Goal: Information Seeking & Learning: Learn about a topic

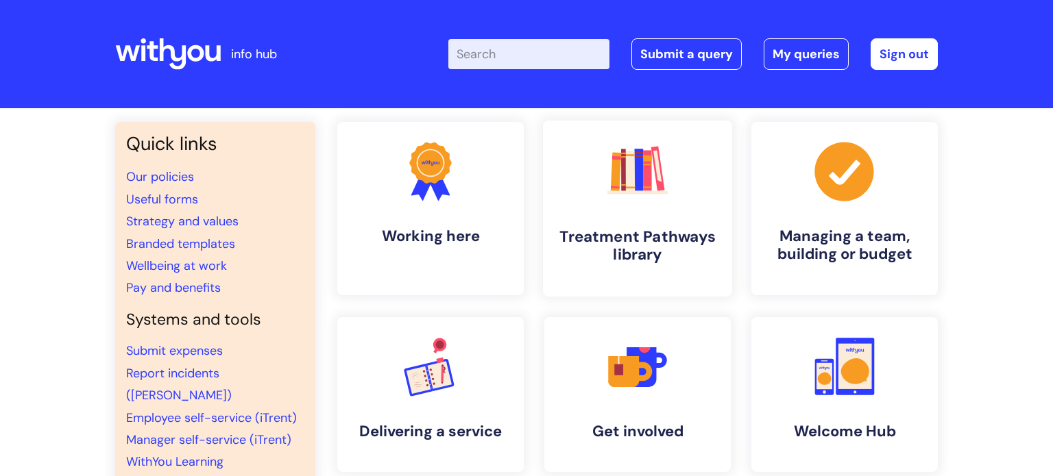
click at [635, 243] on h4 "Treatment Pathways library" at bounding box center [637, 246] width 167 height 37
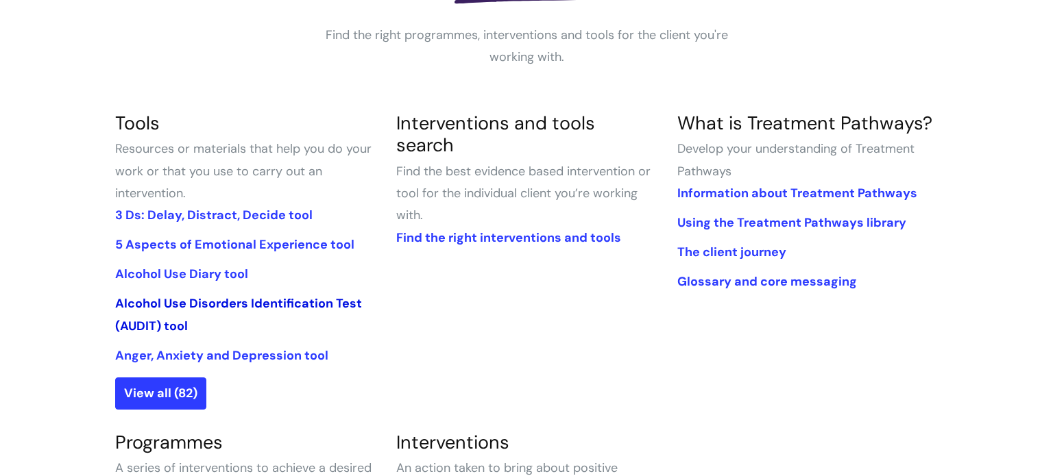
scroll to position [255, 0]
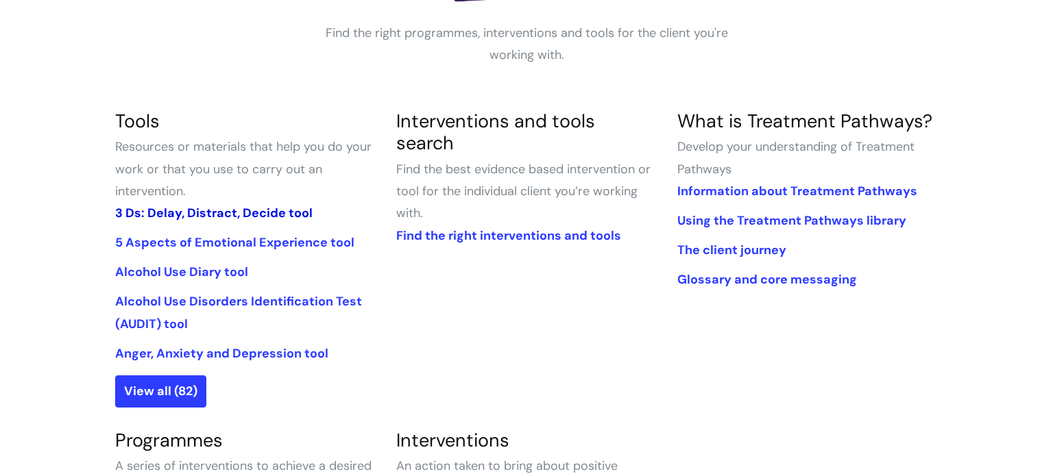
click at [182, 212] on link "3 Ds: Delay, Distract, Decide tool" at bounding box center [213, 213] width 197 height 16
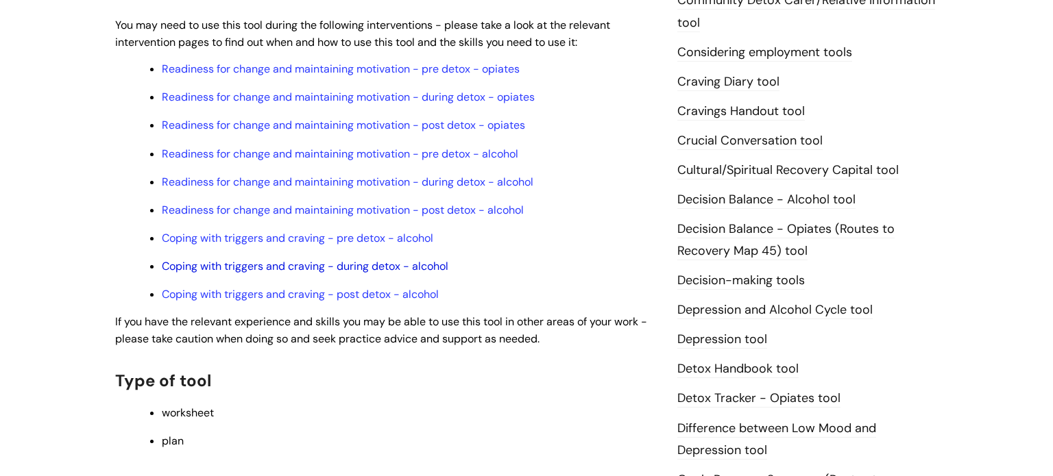
scroll to position [495, 0]
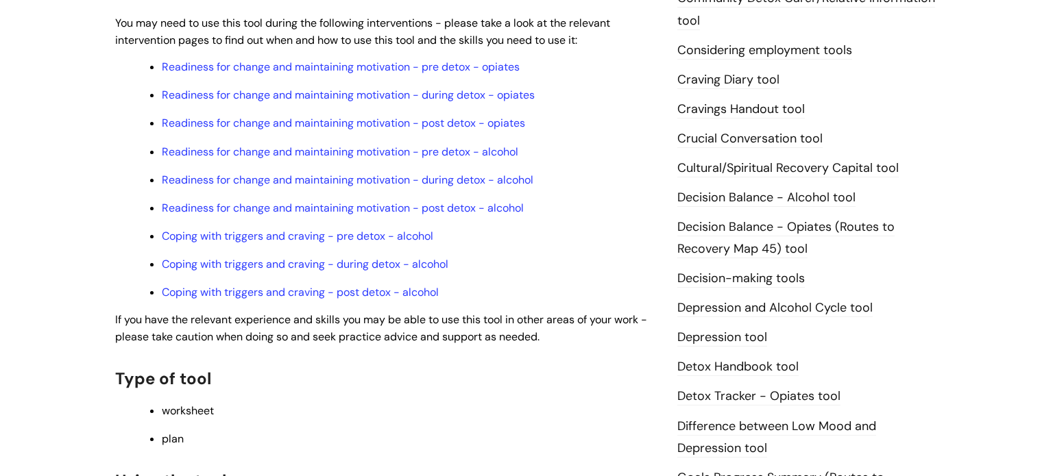
drag, startPoint x: 735, startPoint y: 238, endPoint x: 736, endPoint y: 245, distance: 7.7
click at [736, 243] on li "Decision Balance - Opiates (Routes to Recovery Map 45) tool" at bounding box center [807, 238] width 261 height 45
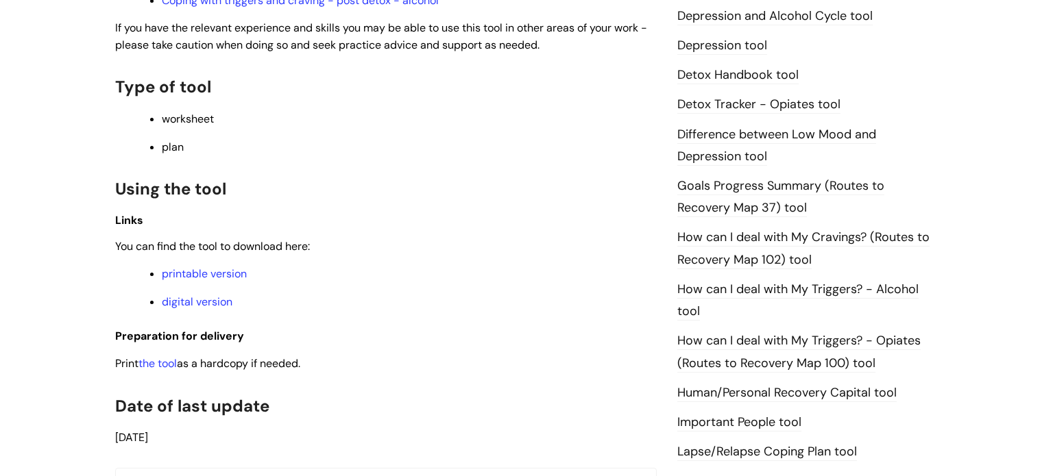
scroll to position [792, 0]
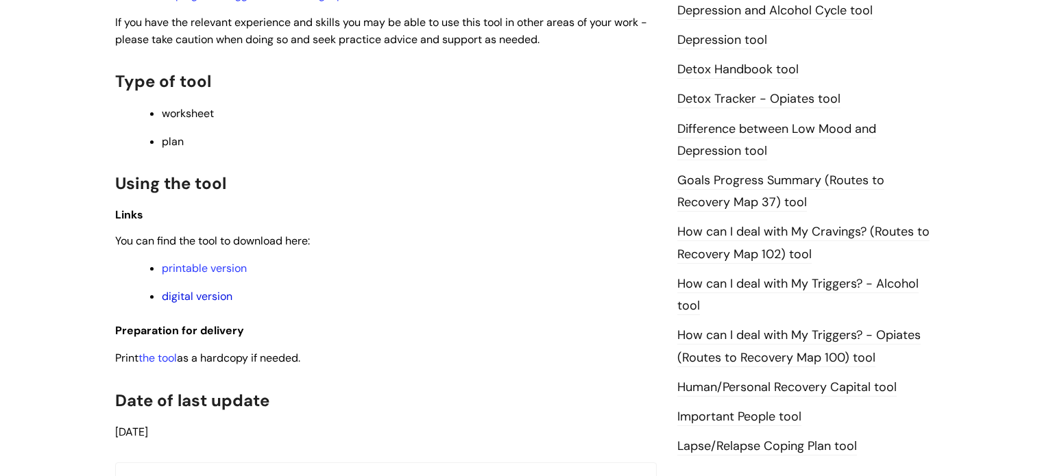
click at [200, 300] on link "digital version" at bounding box center [197, 296] width 71 height 14
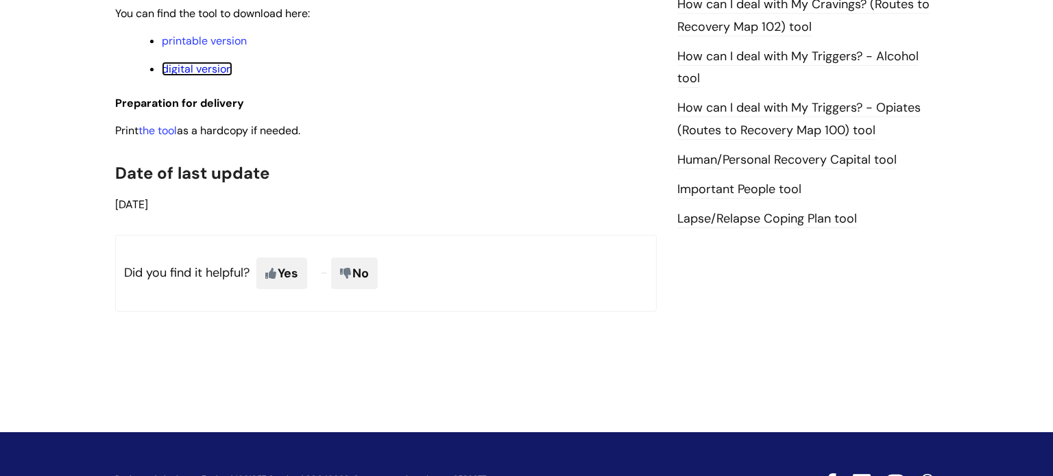
scroll to position [1019, 0]
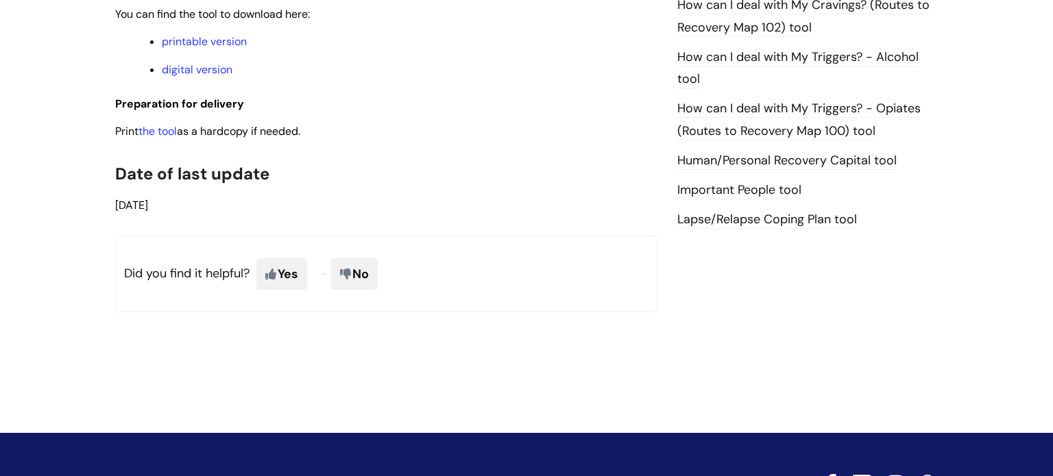
click at [740, 189] on link "Important People tool" at bounding box center [739, 191] width 124 height 18
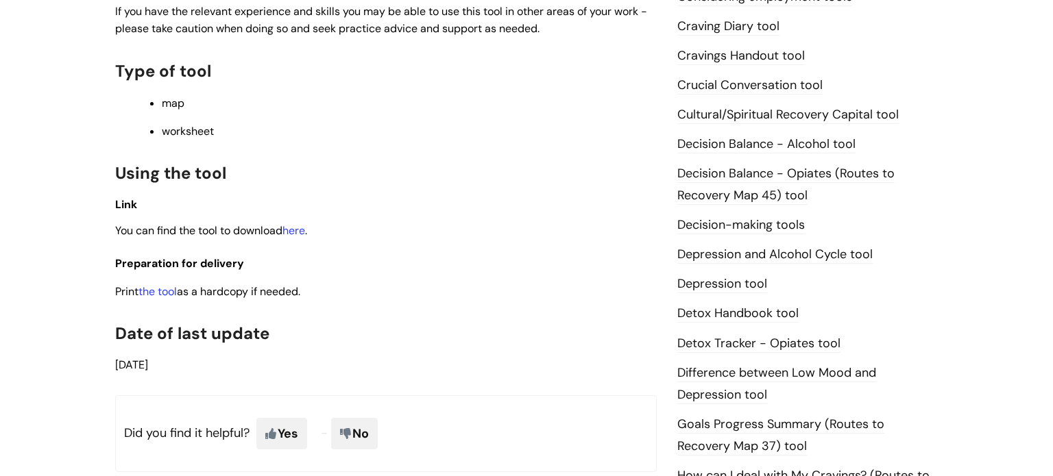
scroll to position [576, 0]
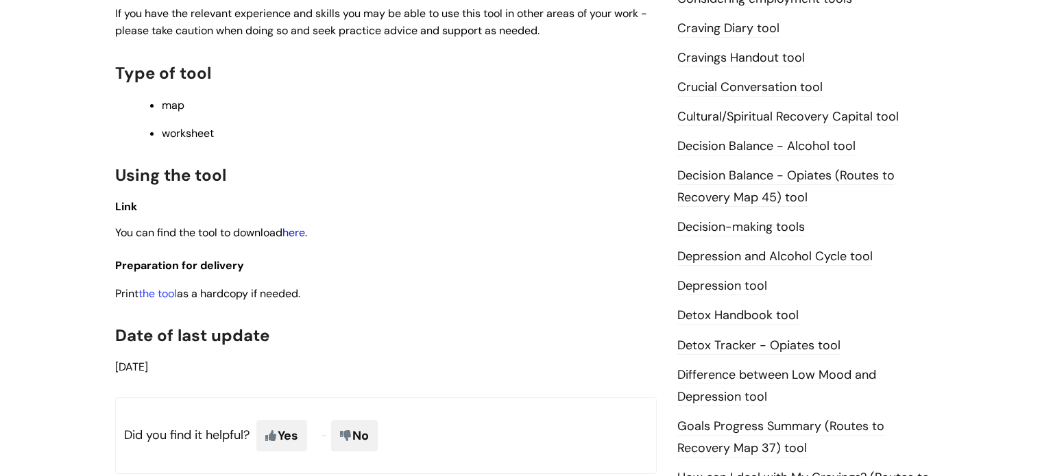
click at [299, 240] on link "here" at bounding box center [293, 233] width 23 height 14
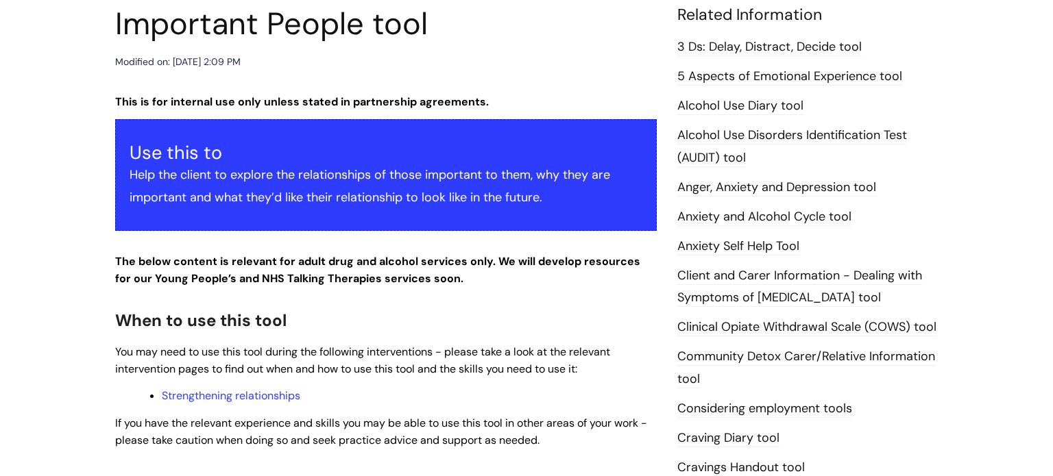
scroll to position [0, 0]
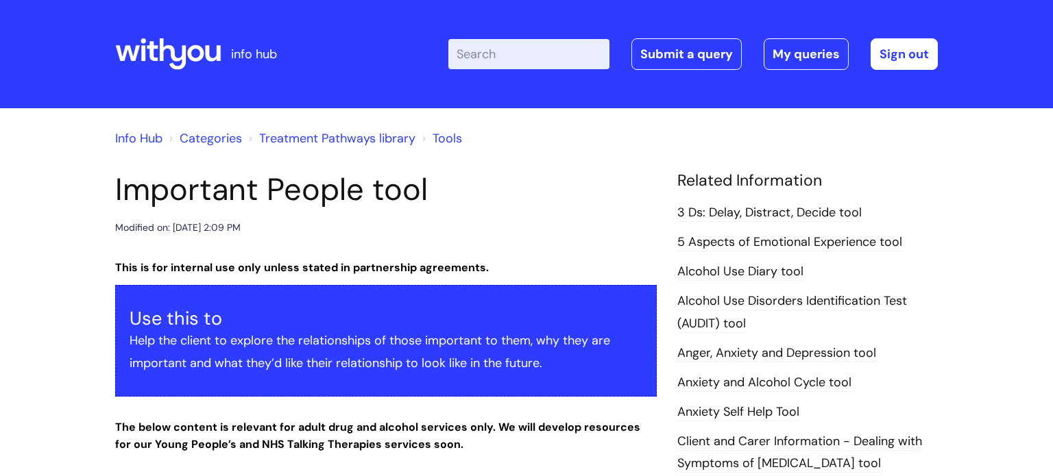
click at [352, 137] on link "Treatment Pathways library" at bounding box center [337, 138] width 156 height 16
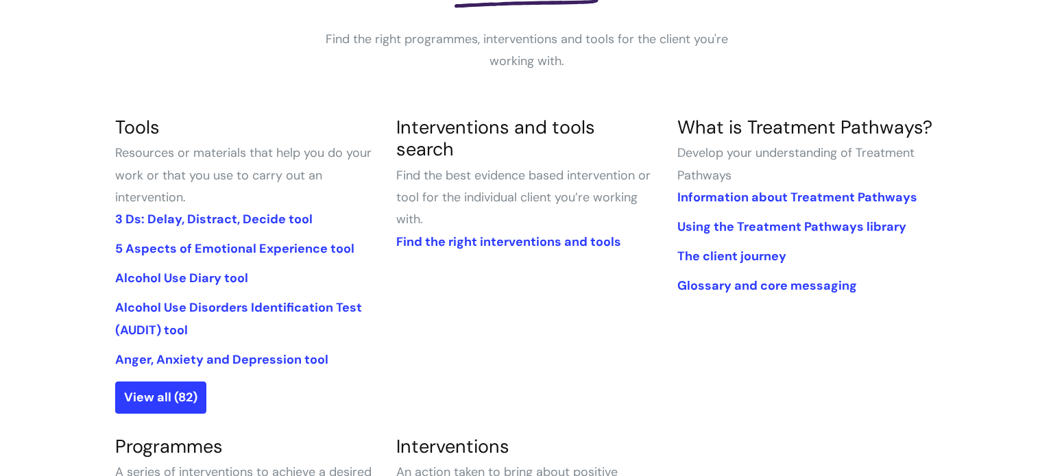
scroll to position [250, 0]
click at [535, 233] on link "Find the right interventions and tools" at bounding box center [508, 241] width 225 height 16
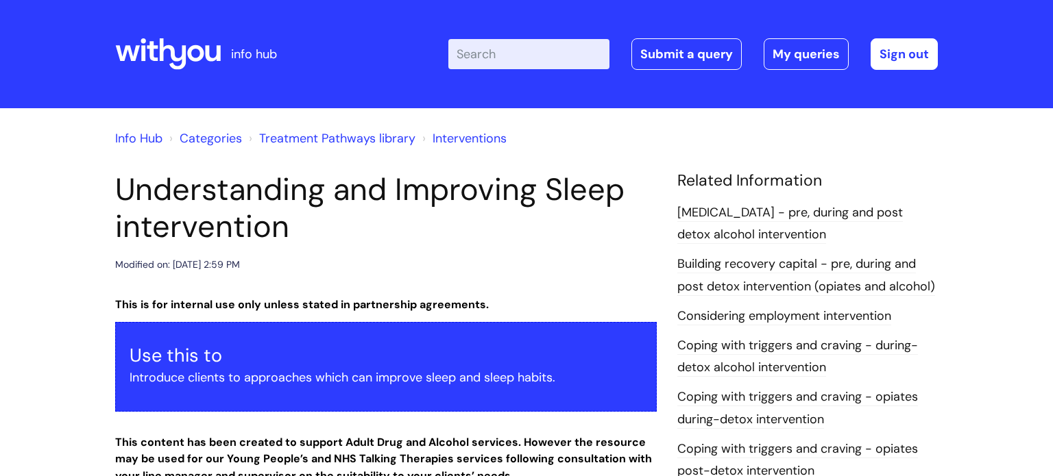
click at [322, 138] on link "Treatment Pathways library" at bounding box center [337, 138] width 156 height 16
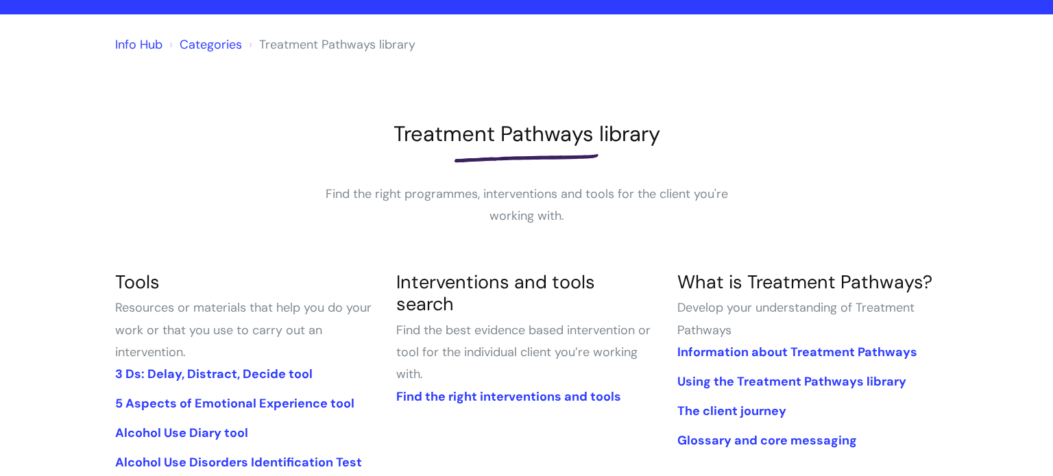
scroll to position [271, 0]
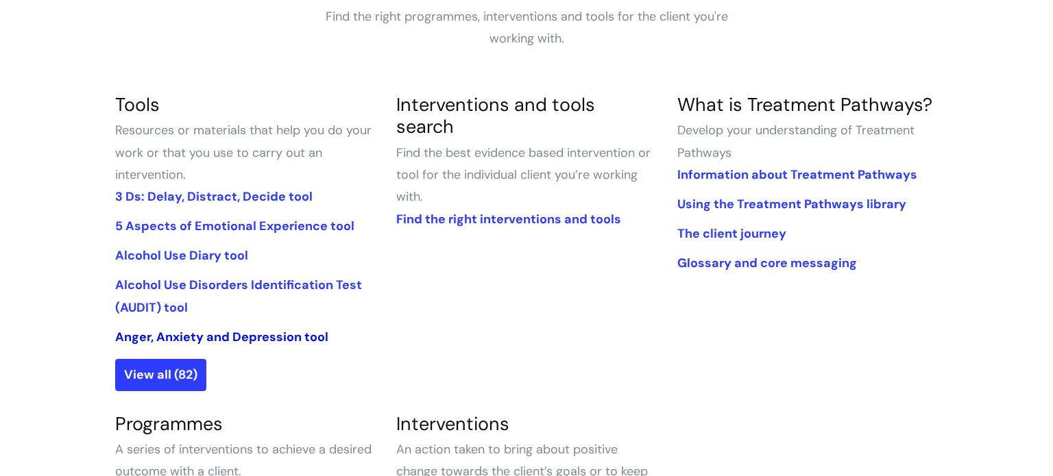
click at [257, 337] on link "Anger, Anxiety and Depression tool" at bounding box center [221, 337] width 213 height 16
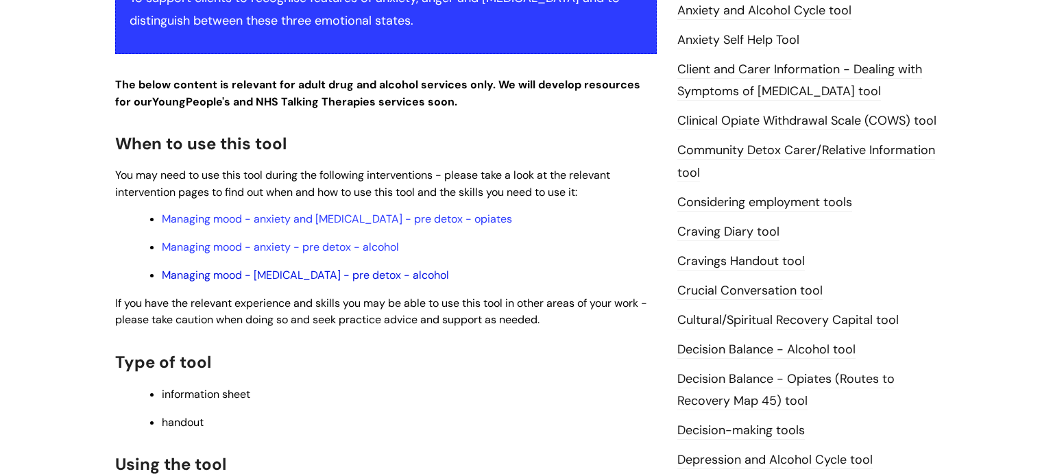
scroll to position [348, 0]
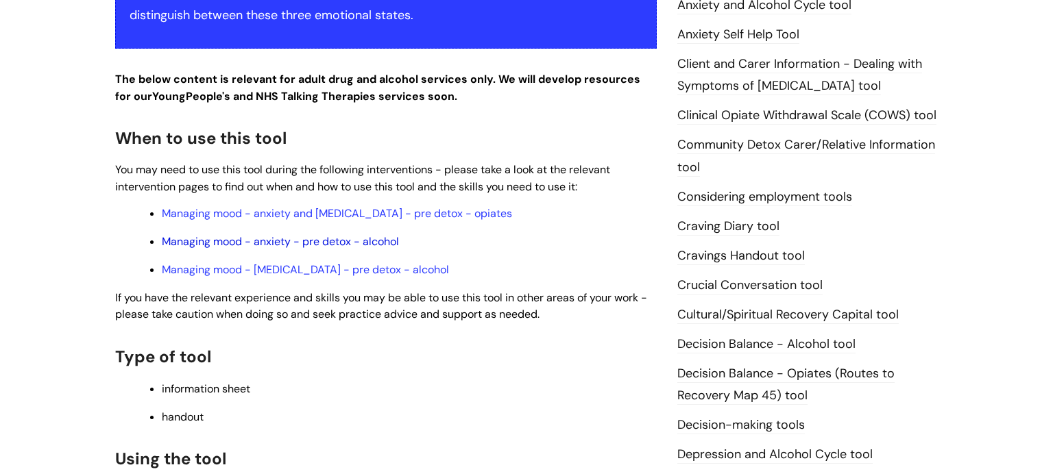
click at [316, 245] on link "Managing mood - anxiety - pre detox - alcohol" at bounding box center [280, 241] width 237 height 14
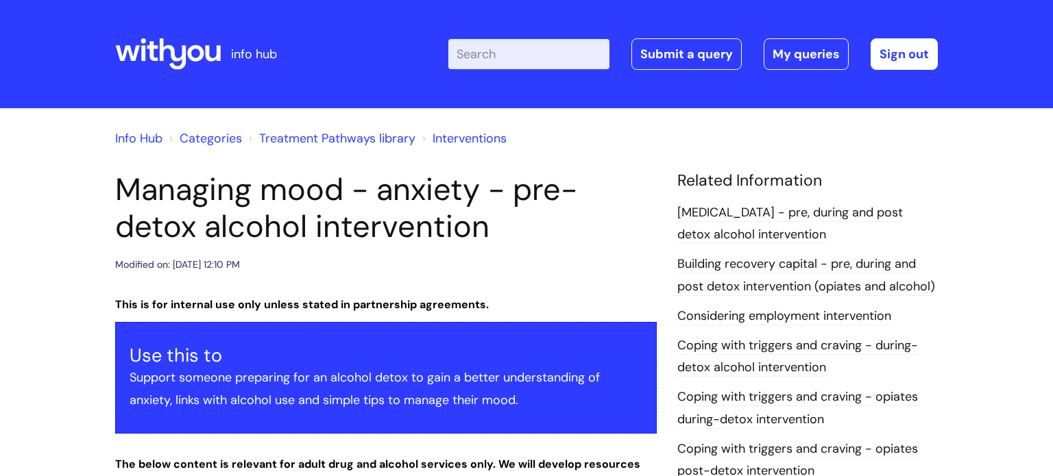
click at [297, 138] on link "Treatment Pathways library" at bounding box center [337, 138] width 156 height 16
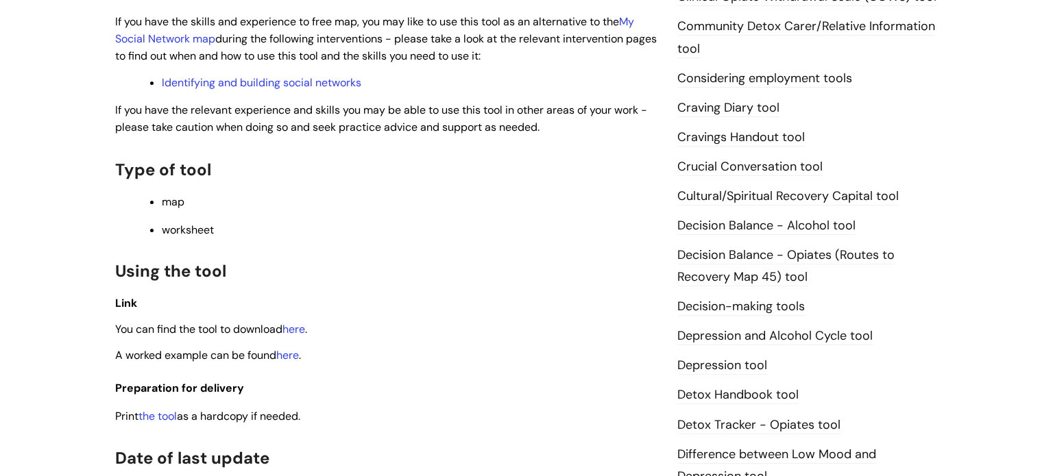
scroll to position [516, 0]
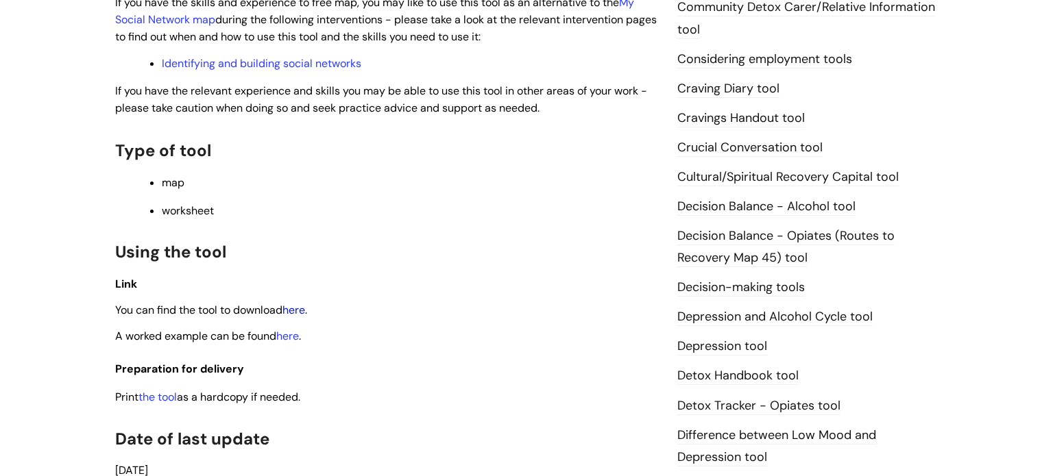
click at [297, 311] on link "here" at bounding box center [293, 310] width 23 height 14
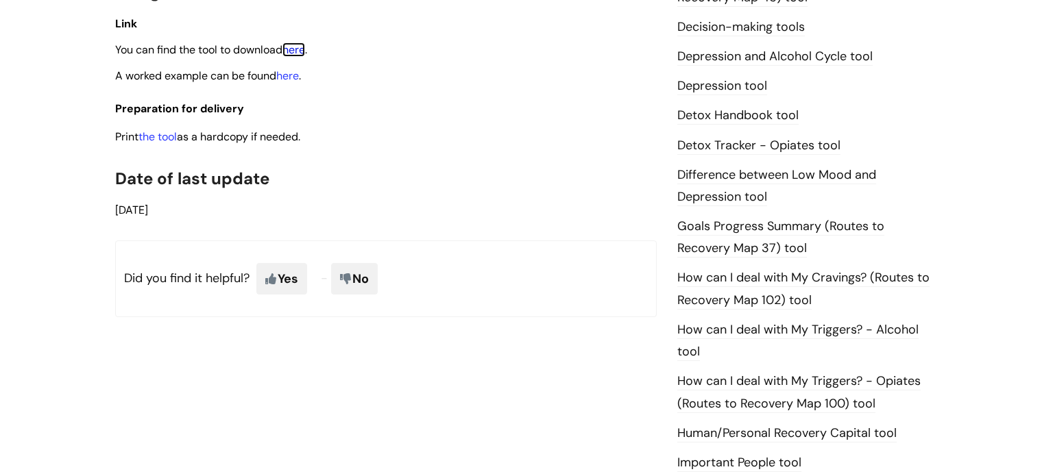
scroll to position [787, 0]
